Goal: Check status

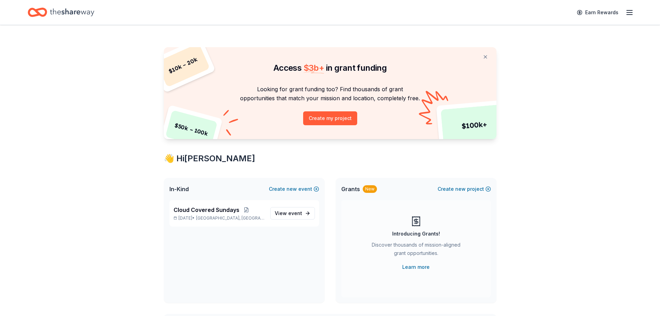
scroll to position [104, 0]
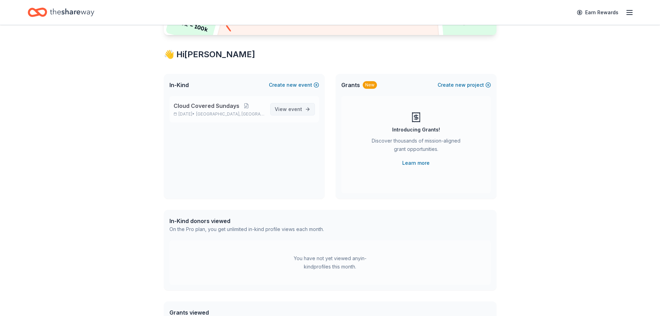
click at [292, 111] on span "event" at bounding box center [295, 109] width 14 height 6
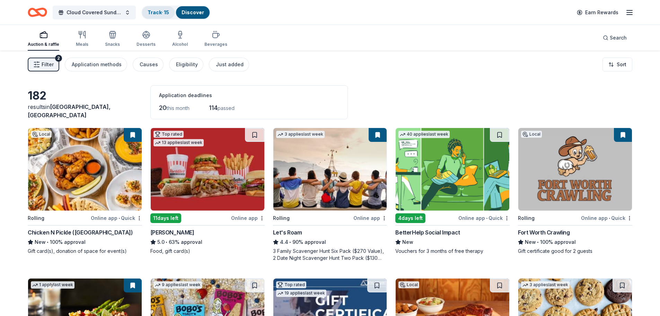
click at [167, 11] on link "Track · 15" at bounding box center [158, 12] width 21 height 6
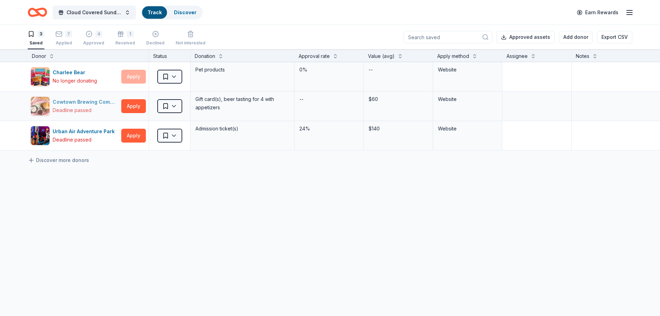
scroll to position [0, 0]
click at [71, 40] on div "Applied" at bounding box center [63, 43] width 17 height 6
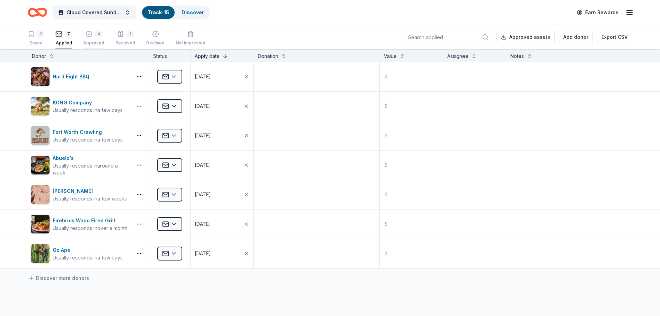
click at [101, 40] on div "Approved" at bounding box center [93, 43] width 21 height 6
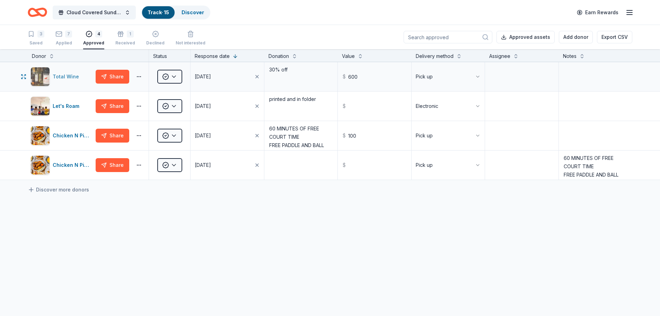
click at [62, 79] on div "Total Wine" at bounding box center [67, 76] width 29 height 8
click at [95, 14] on span "Cloud Covered Sundays" at bounding box center [94, 12] width 55 height 8
